Goal: Task Accomplishment & Management: Use online tool/utility

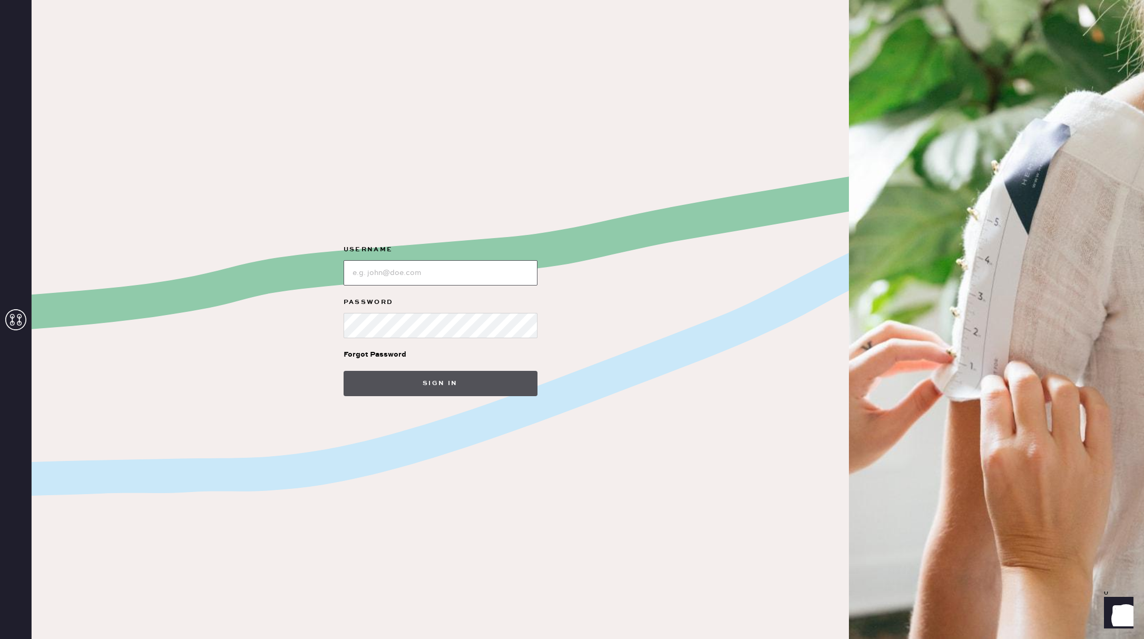
type input "reformationsouthcoastplaza"
click at [464, 378] on button "Sign in" at bounding box center [441, 383] width 194 height 25
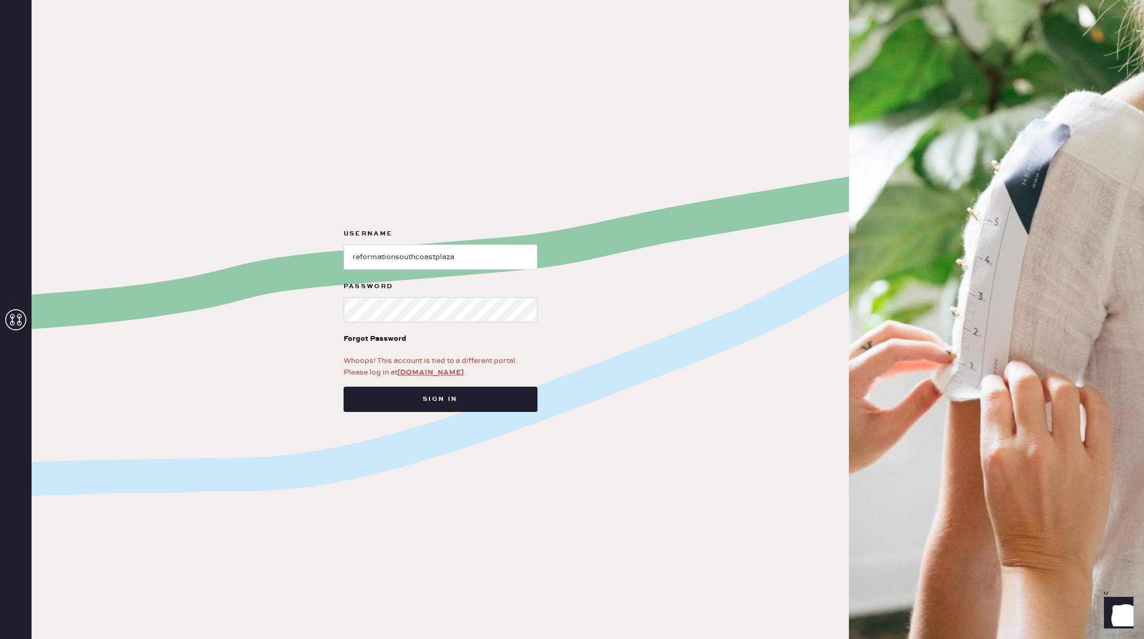
click at [431, 370] on link "[DOMAIN_NAME]" at bounding box center [430, 372] width 66 height 9
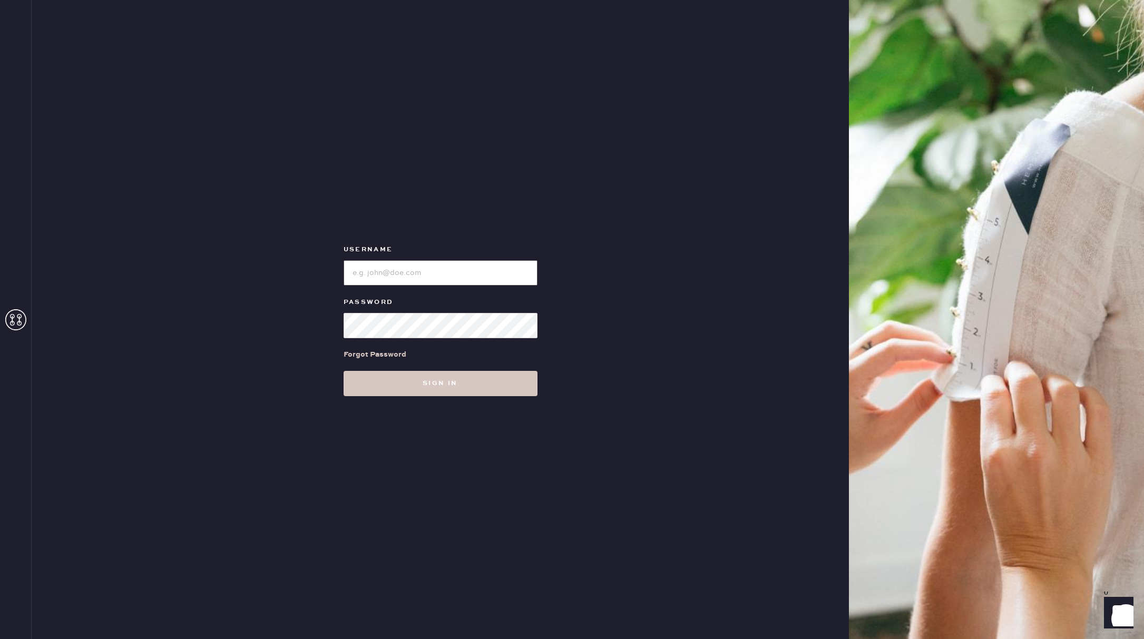
type input "reformationsouthcoastplaza"
click at [364, 383] on button "Sign in" at bounding box center [441, 383] width 194 height 25
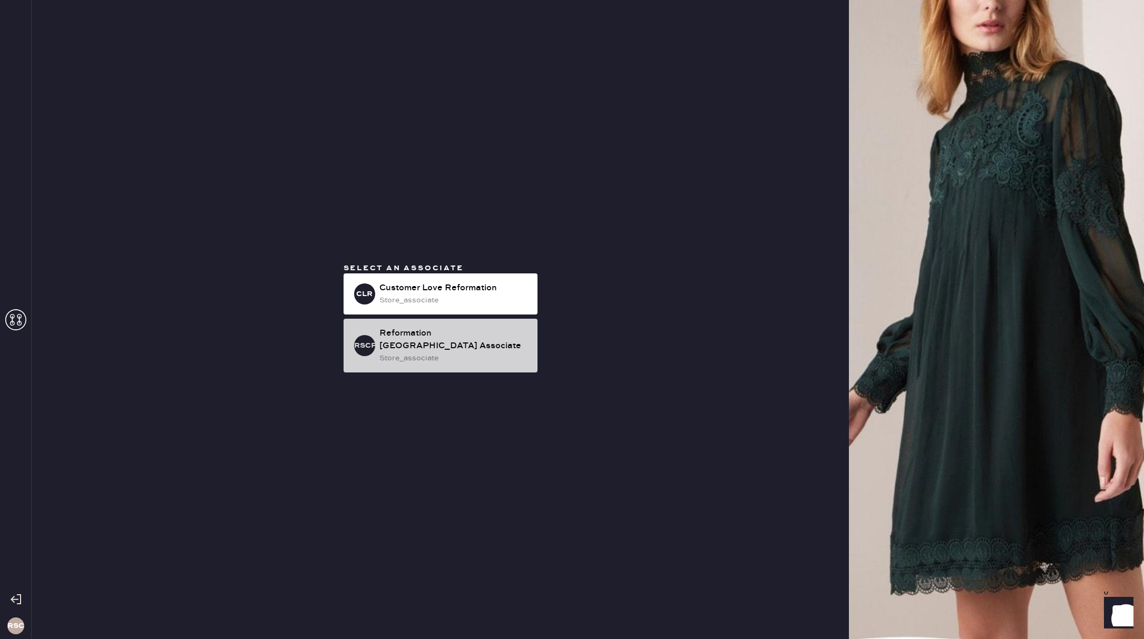
click at [398, 345] on div "Reformation [GEOGRAPHIC_DATA] Associate" at bounding box center [454, 339] width 150 height 25
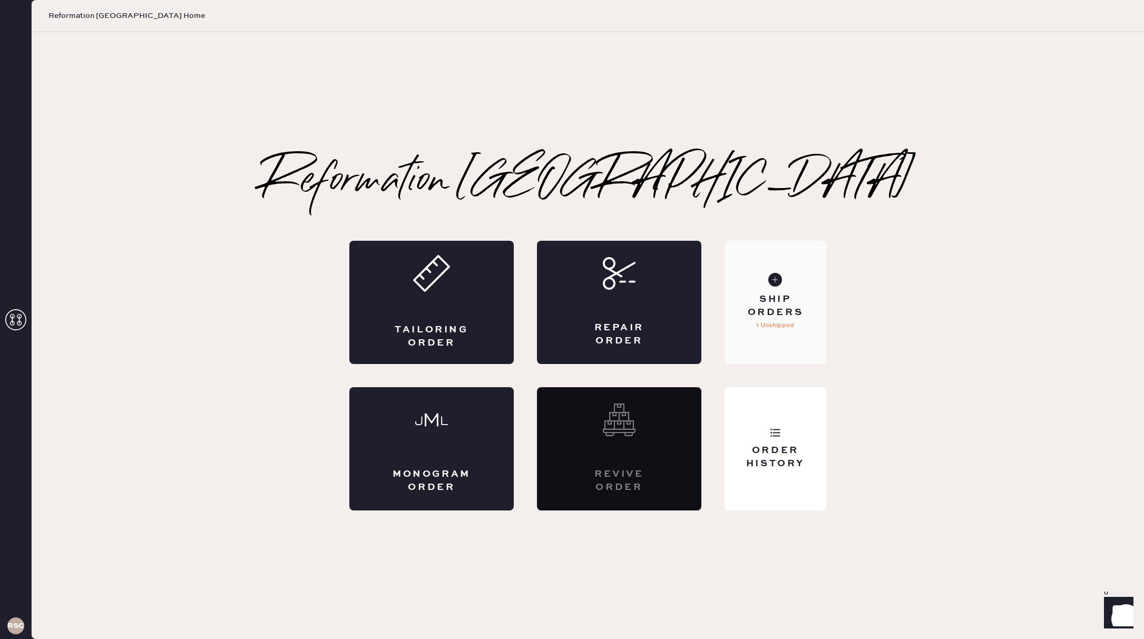
click at [754, 309] on div "Ship Orders" at bounding box center [775, 306] width 85 height 26
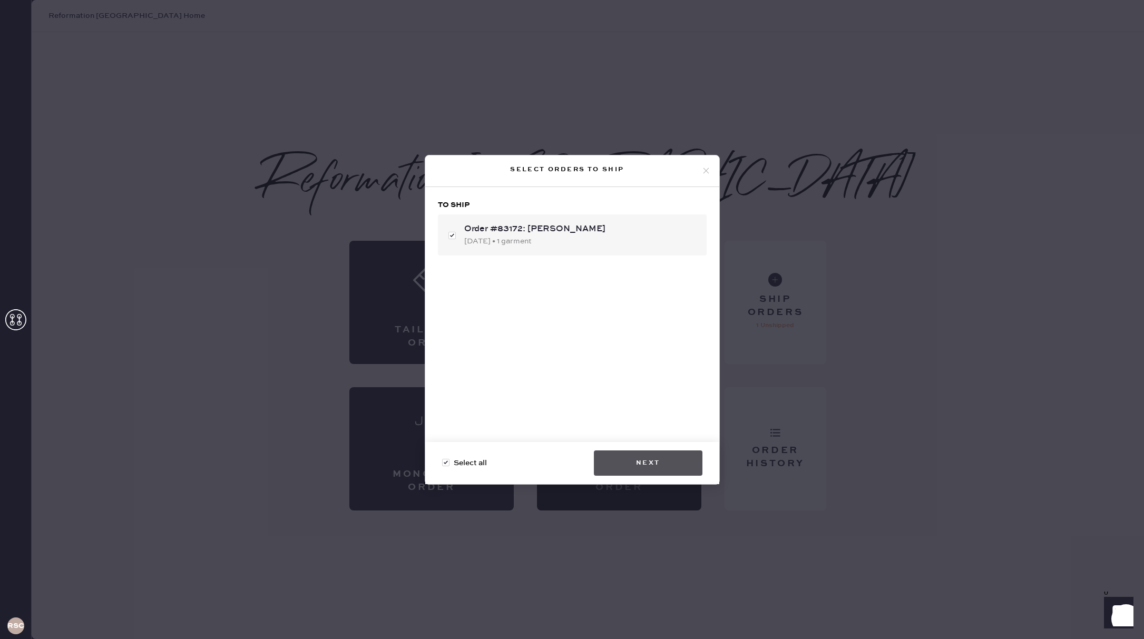
click at [654, 473] on button "Next" at bounding box center [648, 463] width 109 height 25
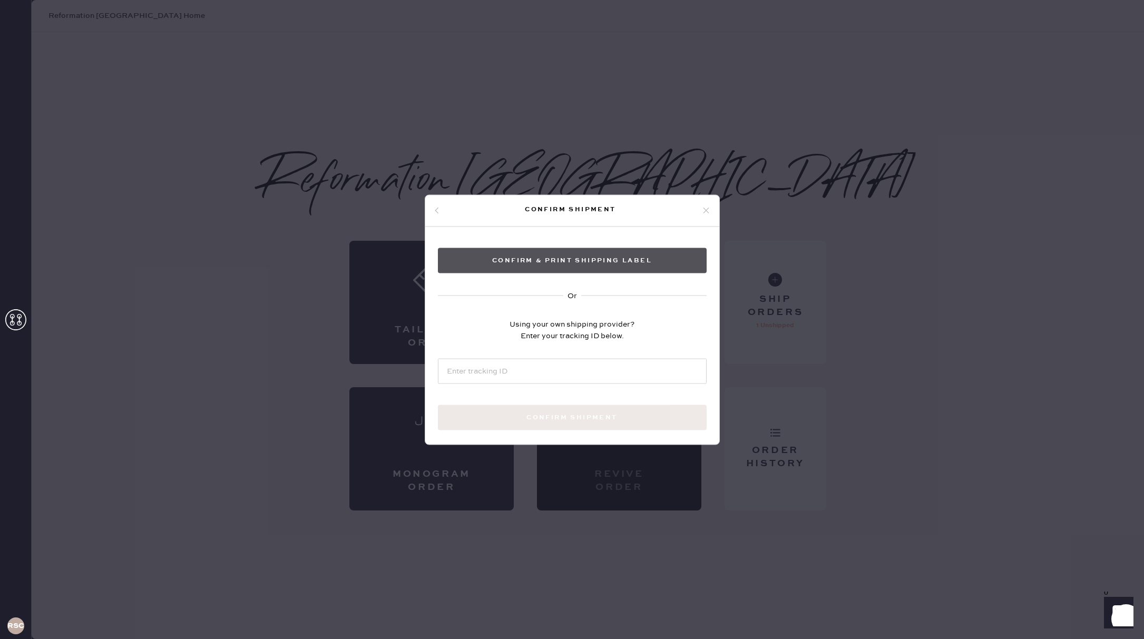
click at [555, 262] on button "Confirm & Print shipping label" at bounding box center [572, 260] width 269 height 25
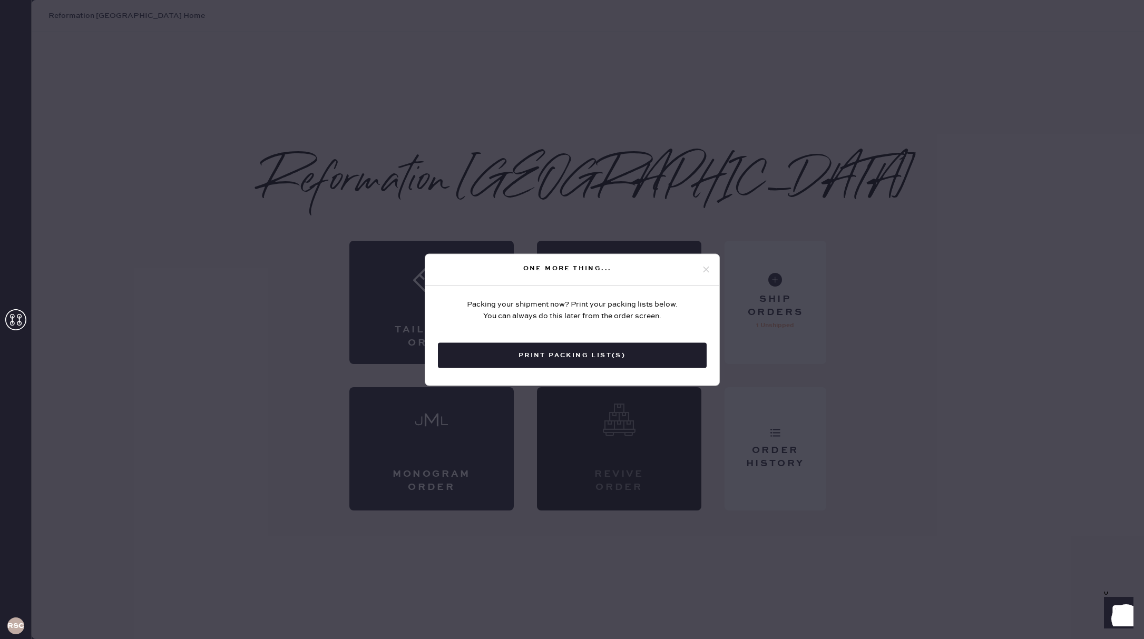
click at [643, 361] on button "Print Packing List(s)" at bounding box center [572, 355] width 269 height 25
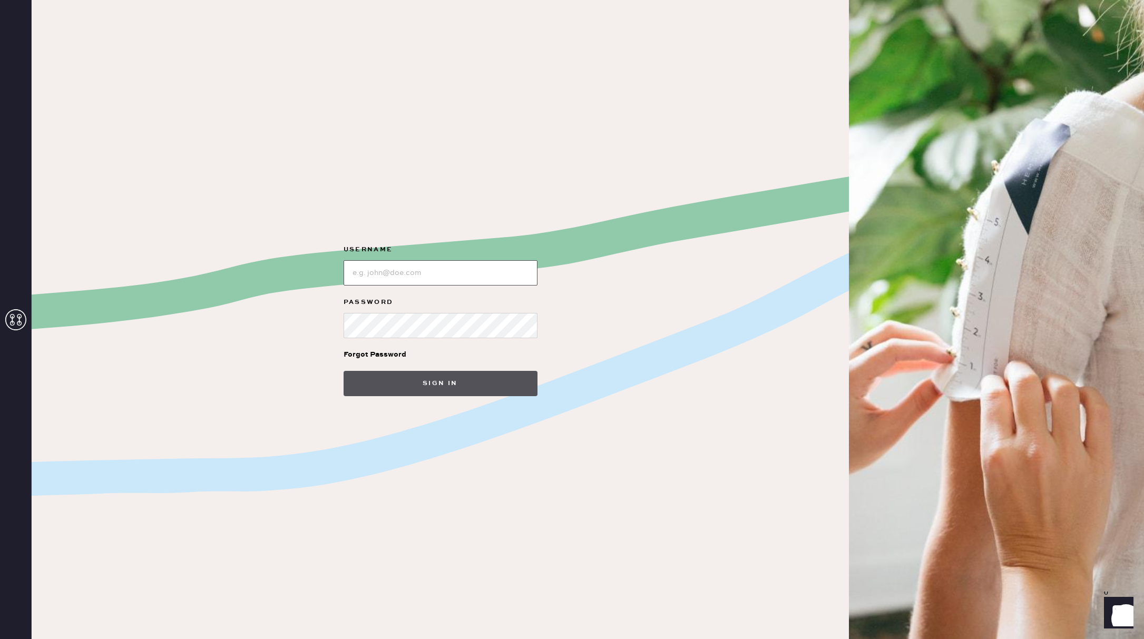
type input "reformationsouthcoastplaza"
click at [414, 384] on button "Sign in" at bounding box center [441, 383] width 194 height 25
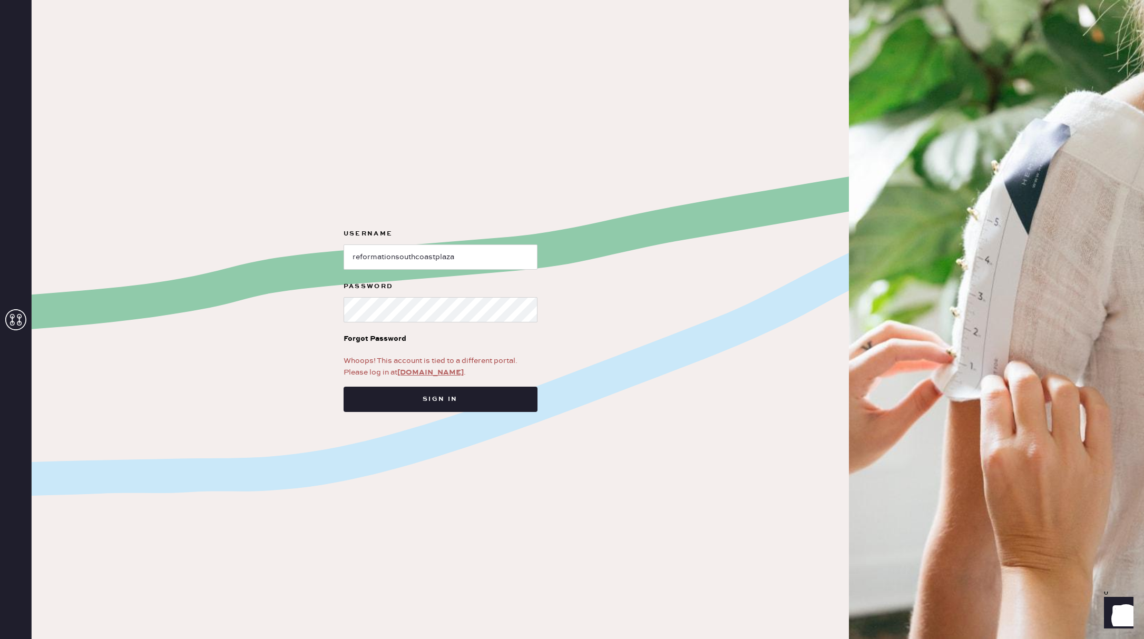
click at [434, 374] on link "[DOMAIN_NAME]" at bounding box center [430, 372] width 66 height 9
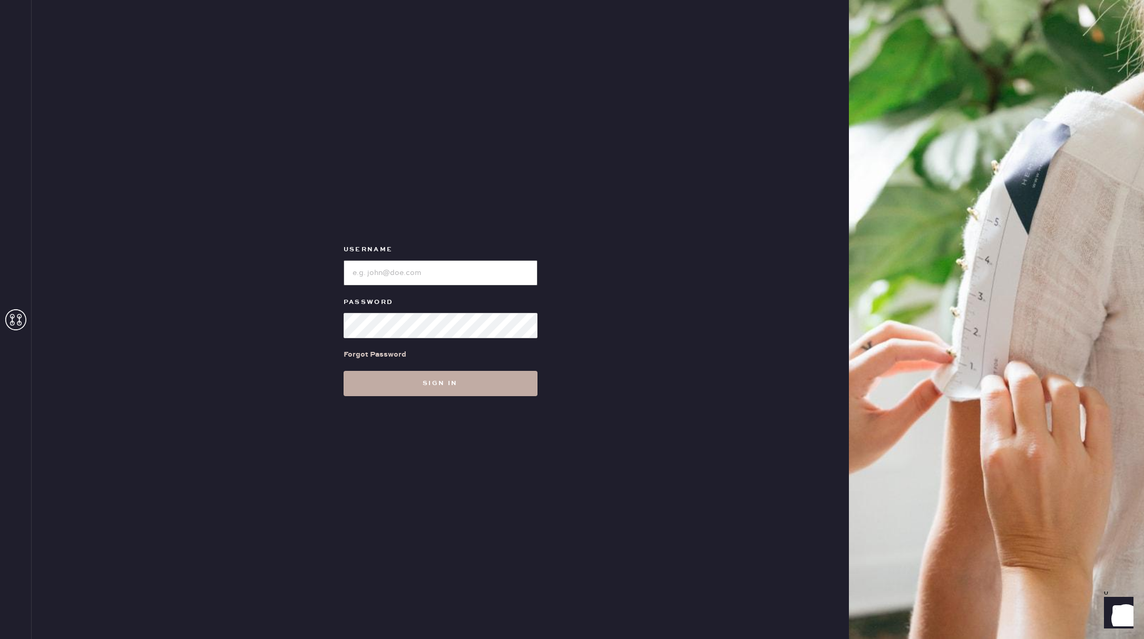
type input "reformationsouthcoastplaza"
click at [468, 387] on button "Sign in" at bounding box center [441, 383] width 194 height 25
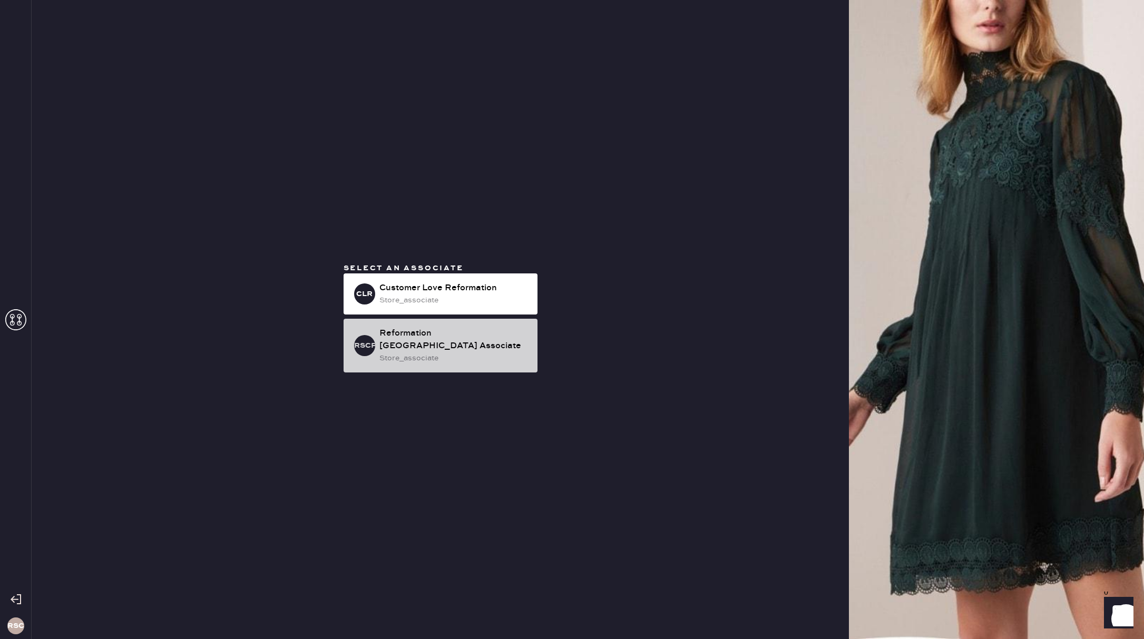
click at [481, 341] on div "Reformation South Coast Plaza Associate" at bounding box center [454, 339] width 150 height 25
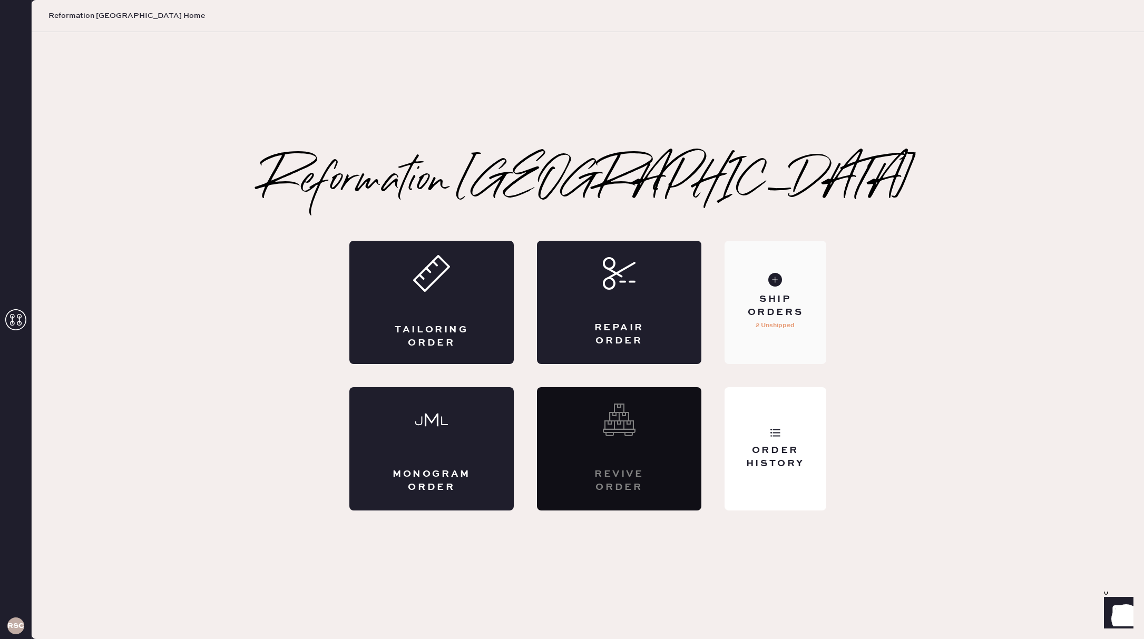
click at [787, 330] on p "2 Unshipped" at bounding box center [775, 325] width 39 height 13
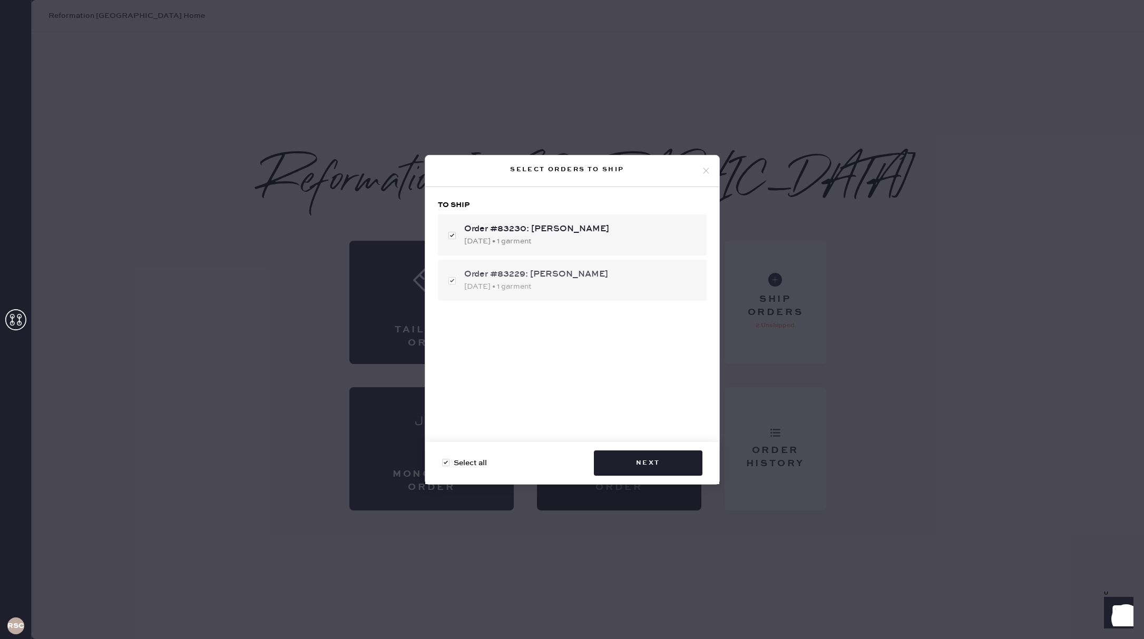
click at [457, 281] on div "Order #83229: Kimberly Vega 10/02/2025 • 1 garment" at bounding box center [572, 280] width 269 height 41
checkbox input "false"
click at [662, 461] on button "Next" at bounding box center [648, 463] width 109 height 25
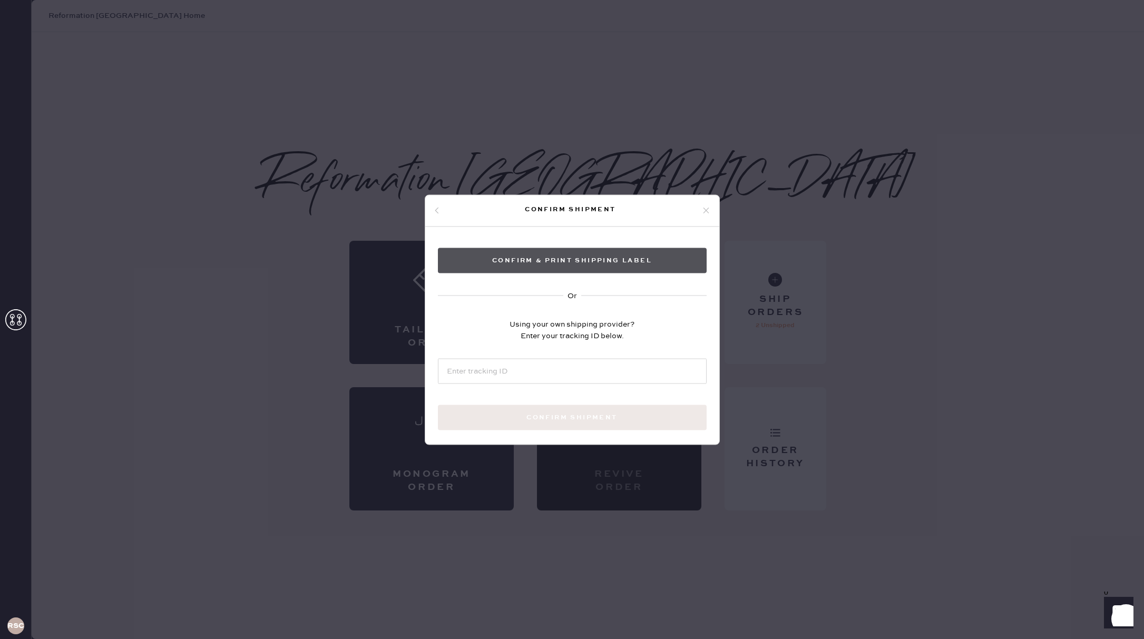
click at [561, 251] on button "Confirm & Print shipping label" at bounding box center [572, 260] width 269 height 25
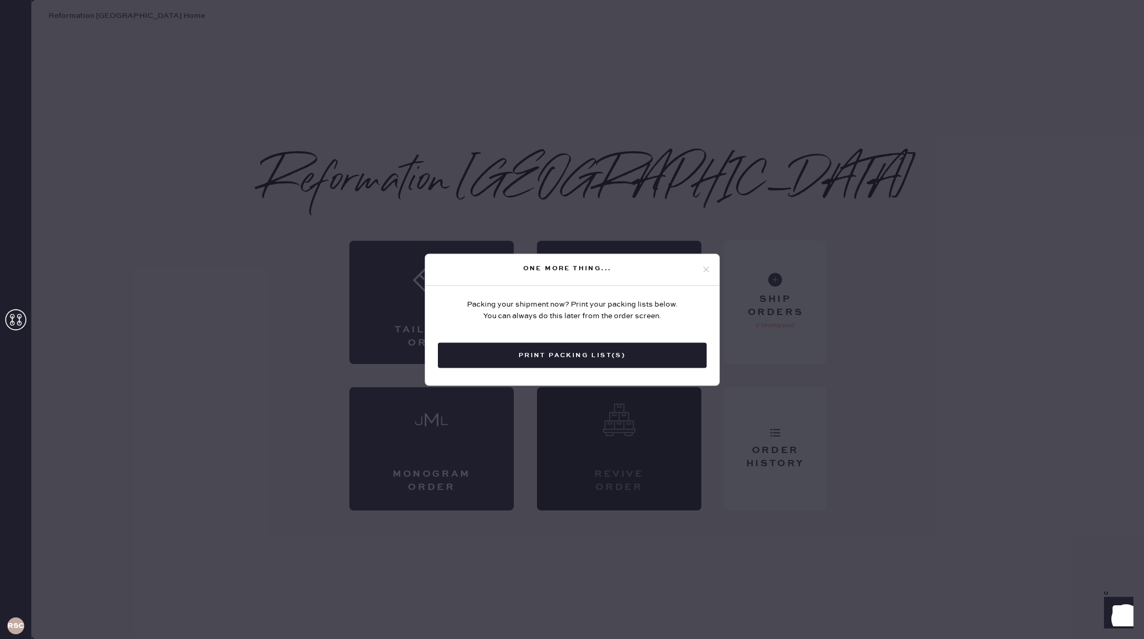
click at [597, 361] on button "Print Packing List(s)" at bounding box center [572, 355] width 269 height 25
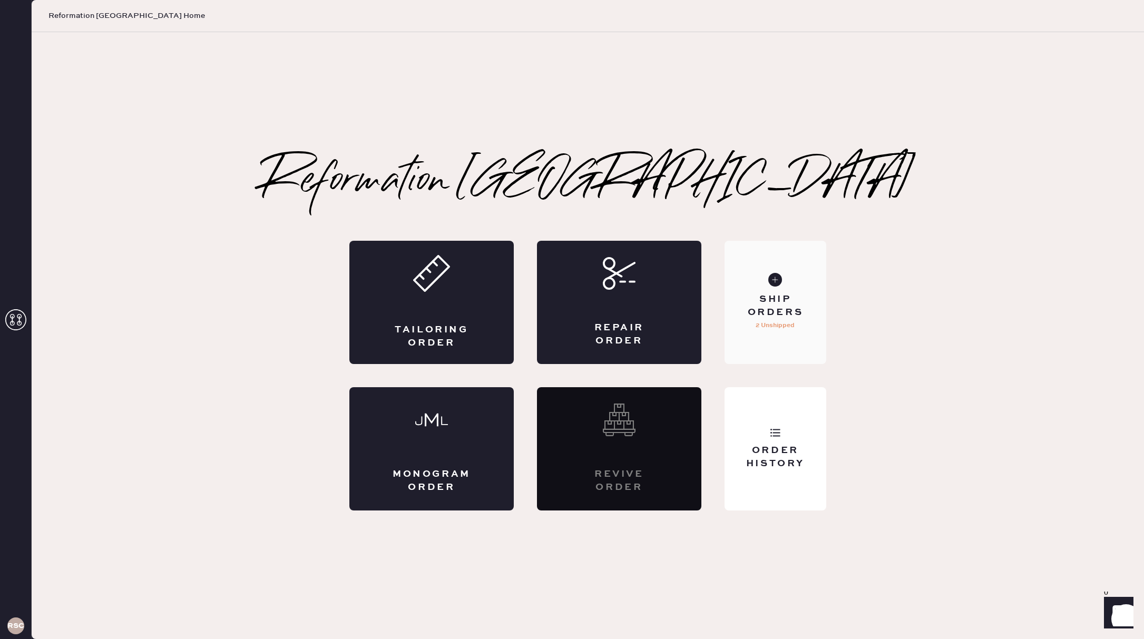
click at [768, 302] on div "Ship Orders" at bounding box center [775, 306] width 85 height 26
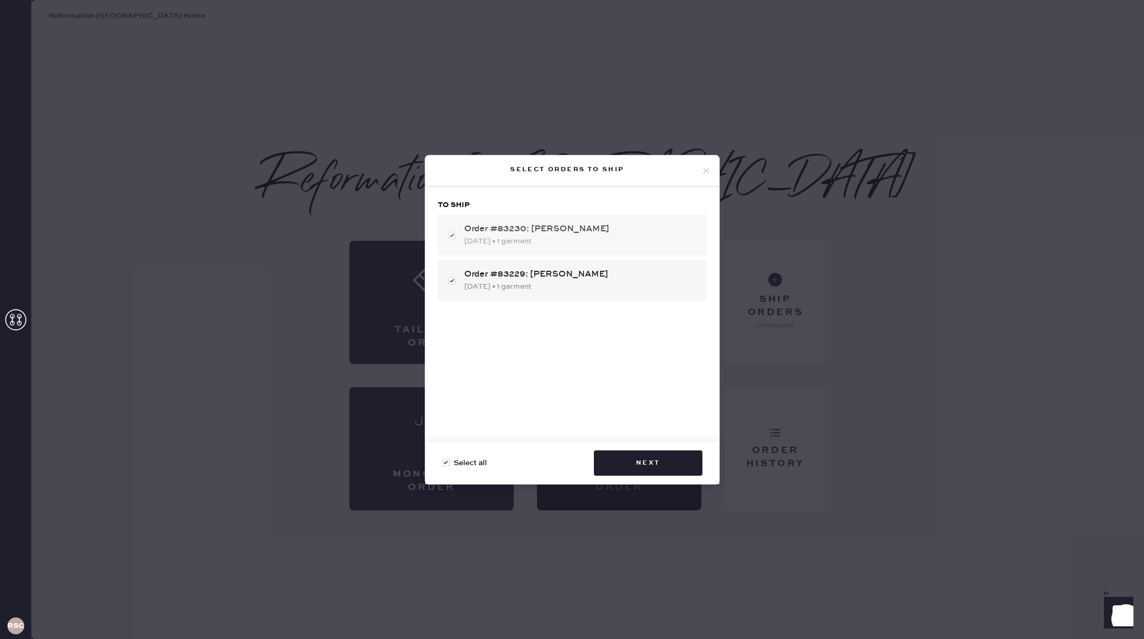
checkbox input "true"
click at [551, 236] on div "10/02/2025 • 1 garment" at bounding box center [581, 242] width 234 height 12
checkbox input "false"
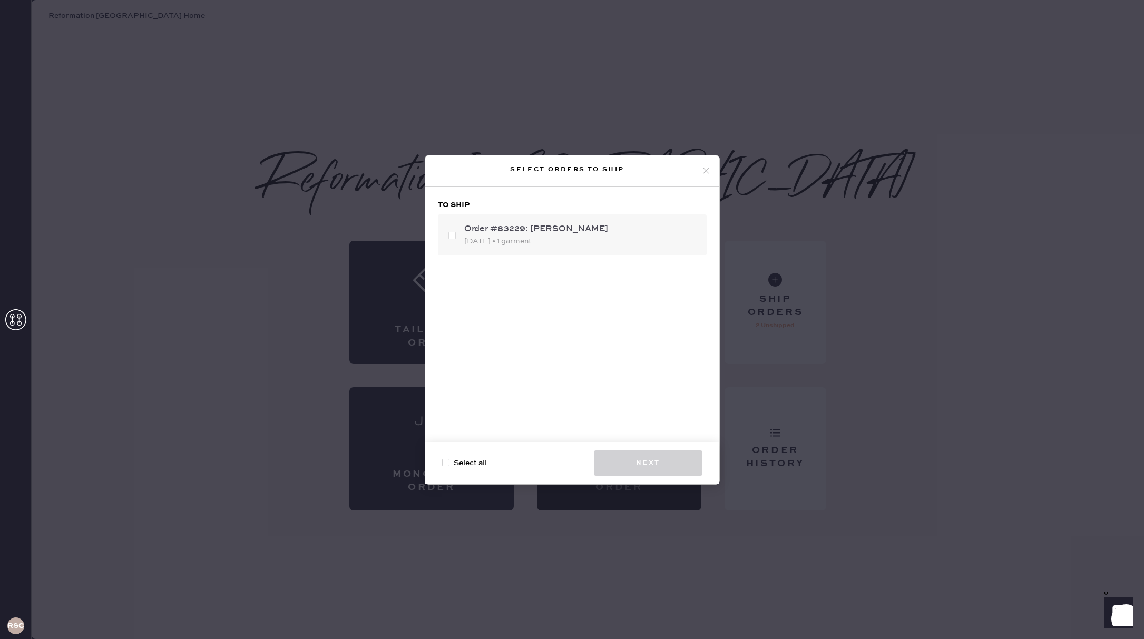
click at [506, 234] on div "Order #83229: Kimberly Vega" at bounding box center [581, 229] width 234 height 13
checkbox input "true"
click at [669, 469] on button "Next" at bounding box center [648, 463] width 109 height 25
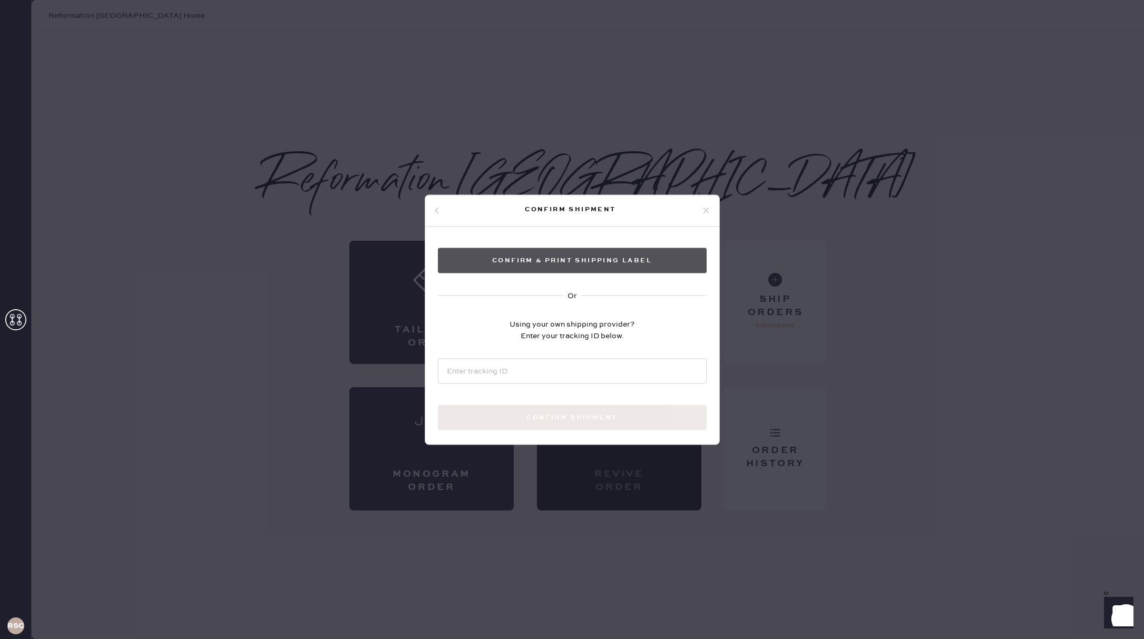
click at [619, 257] on button "Confirm & Print shipping label" at bounding box center [572, 260] width 269 height 25
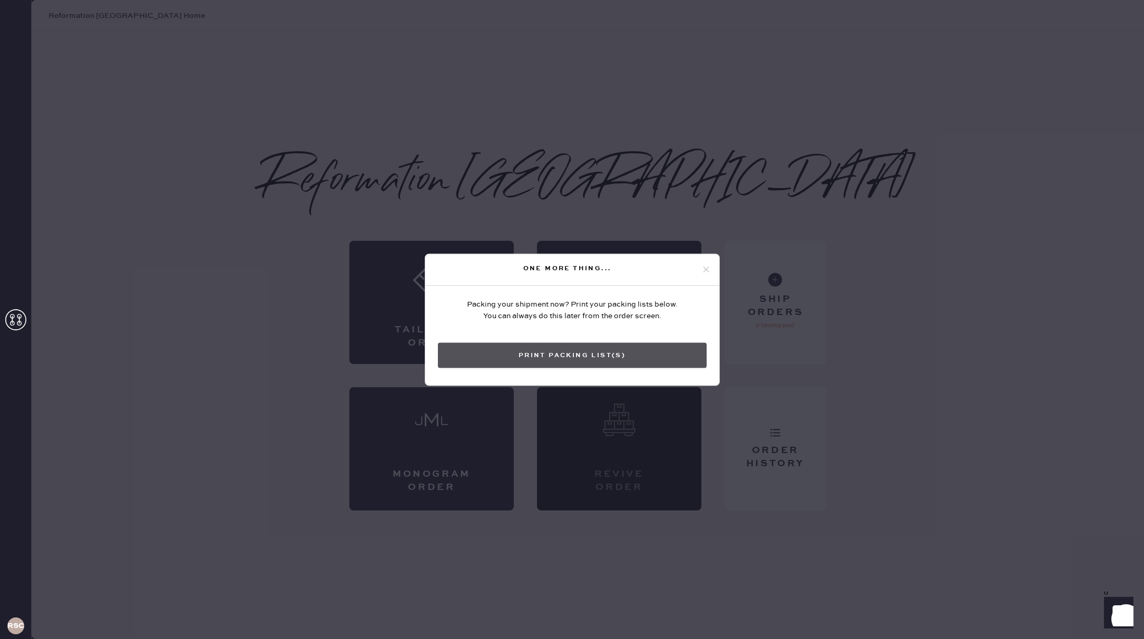
click at [623, 352] on button "Print Packing List(s)" at bounding box center [572, 355] width 269 height 25
